Goal: Use online tool/utility: Utilize a website feature to perform a specific function

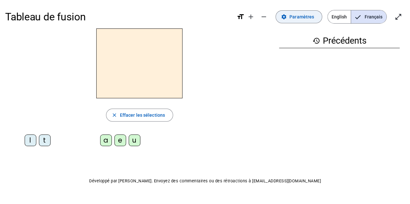
click at [302, 18] on span "Paramètres" at bounding box center [301, 17] width 25 height 8
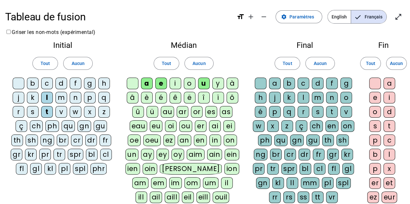
click at [62, 84] on div "d" at bounding box center [61, 84] width 12 height 12
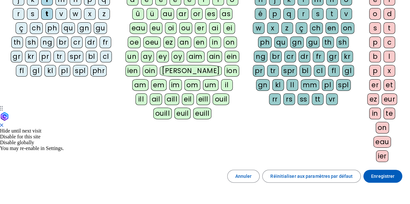
scroll to position [142, 0]
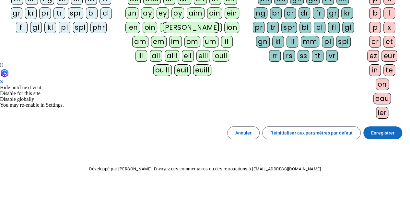
click at [396, 130] on span at bounding box center [382, 133] width 39 height 16
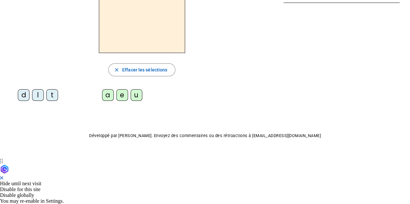
scroll to position [14, 0]
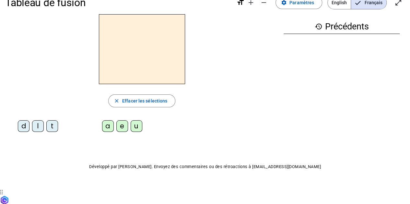
click at [37, 123] on div "l" at bounding box center [38, 127] width 12 height 12
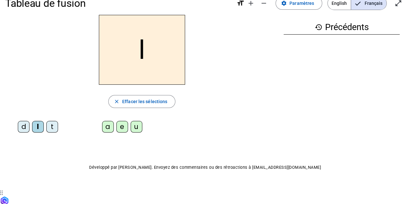
click at [132, 130] on div "u" at bounding box center [137, 127] width 12 height 12
click at [108, 124] on div "a" at bounding box center [108, 127] width 12 height 12
click at [121, 127] on div "e" at bounding box center [122, 127] width 12 height 12
click at [134, 123] on div "u" at bounding box center [137, 127] width 12 height 12
click at [106, 126] on div "a" at bounding box center [108, 127] width 12 height 12
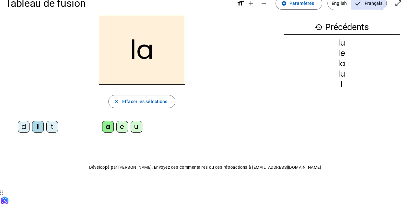
click at [112, 129] on div "a" at bounding box center [108, 127] width 12 height 12
click at [52, 126] on div "t" at bounding box center [52, 127] width 12 height 12
click at [137, 129] on div "u" at bounding box center [137, 127] width 12 height 12
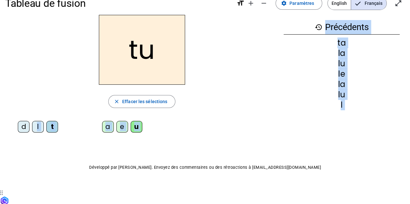
drag, startPoint x: 37, startPoint y: 121, endPoint x: 41, endPoint y: 150, distance: 29.1
click at [41, 150] on div "Tableau de fusion format_size add remove settings Paramètres English Français o…" at bounding box center [205, 96] width 410 height 220
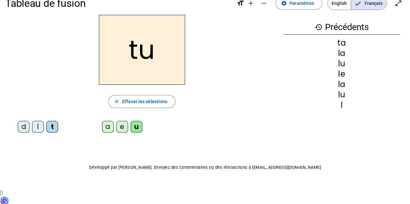
click at [328, 154] on div "Tableau de fusion format_size add remove settings Paramètres English Français o…" at bounding box center [205, 96] width 410 height 220
click at [41, 122] on div "l" at bounding box center [38, 127] width 12 height 12
click at [26, 123] on div "d" at bounding box center [24, 127] width 12 height 12
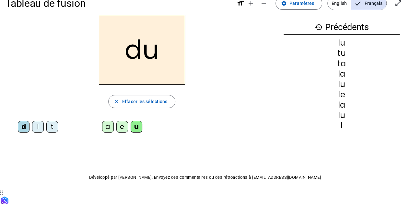
click at [168, 168] on div "Tableau de fusion format_size add remove settings Paramètres English Français o…" at bounding box center [205, 100] width 410 height 229
click at [120, 121] on div "a e u" at bounding box center [124, 128] width 100 height 19
click at [112, 122] on div "a" at bounding box center [108, 127] width 12 height 12
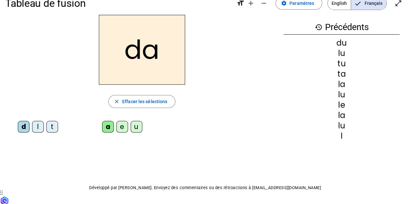
click at [115, 128] on div "a e u" at bounding box center [123, 128] width 95 height 14
click at [137, 122] on div "u" at bounding box center [137, 127] width 12 height 12
click at [120, 122] on div "e" at bounding box center [122, 127] width 12 height 12
click at [48, 121] on div "d l t" at bounding box center [39, 128] width 68 height 19
click at [52, 122] on div "t" at bounding box center [52, 127] width 12 height 12
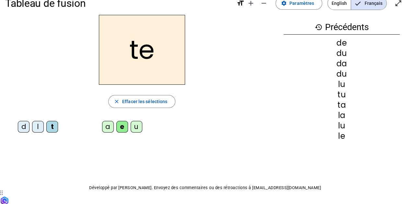
click at [104, 128] on div "a" at bounding box center [108, 127] width 12 height 12
